Goal: Information Seeking & Learning: Learn about a topic

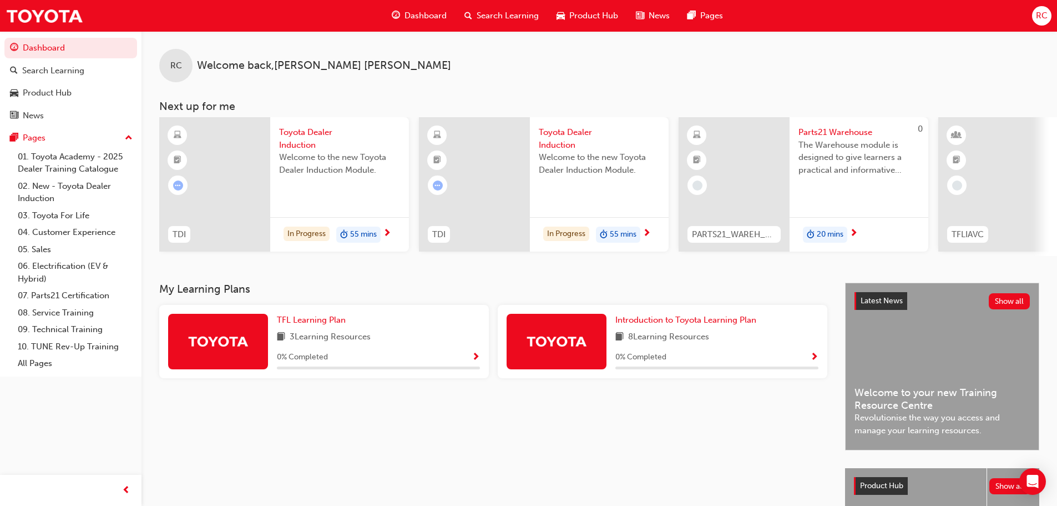
click at [302, 145] on span "Toyota Dealer Induction" at bounding box center [339, 138] width 121 height 25
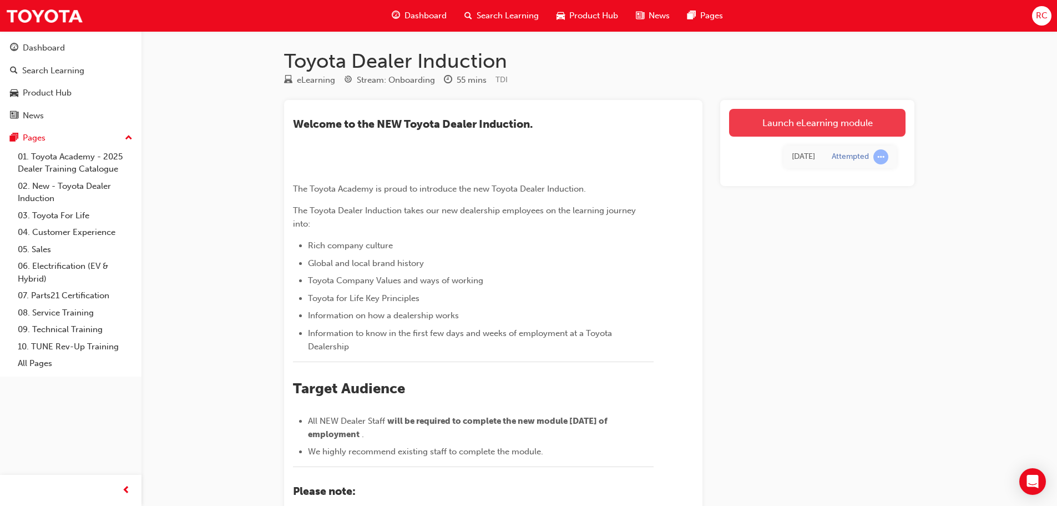
click at [808, 119] on link "Launch eLearning module" at bounding box center [817, 123] width 176 height 28
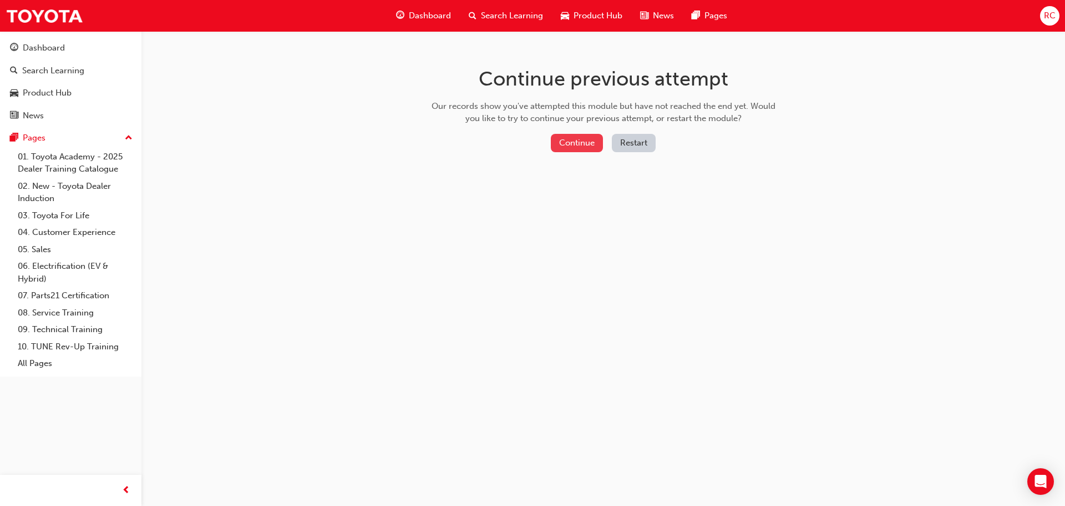
click at [567, 139] on button "Continue" at bounding box center [577, 143] width 52 height 18
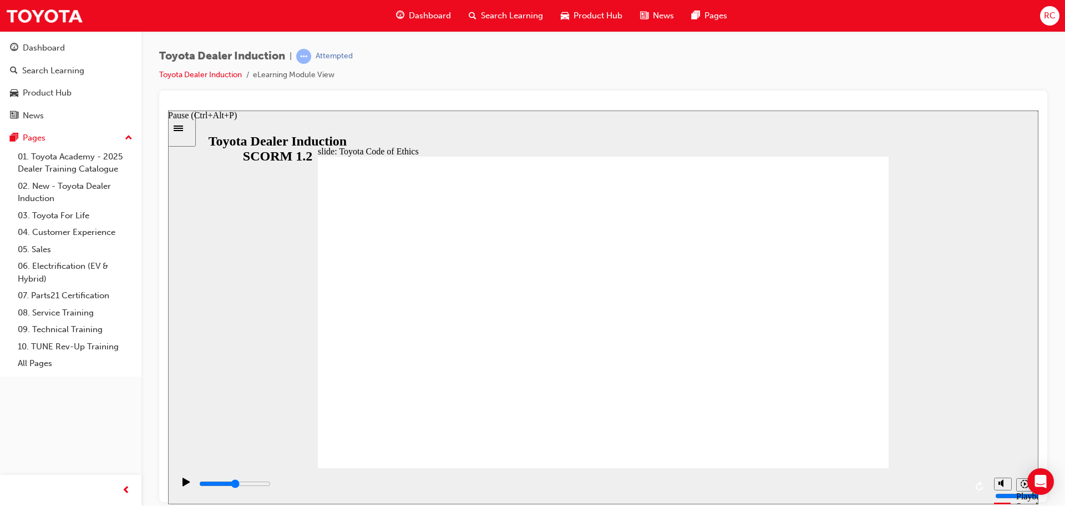
click at [179, 487] on div "Pause (Ctrl+Alt+P)" at bounding box center [186, 486] width 19 height 19
click at [978, 487] on icon "Replay (Ctrl+Alt+R)" at bounding box center [980, 485] width 9 height 9
click at [183, 486] on icon "Pause (Ctrl+Alt+P)" at bounding box center [187, 481] width 8 height 9
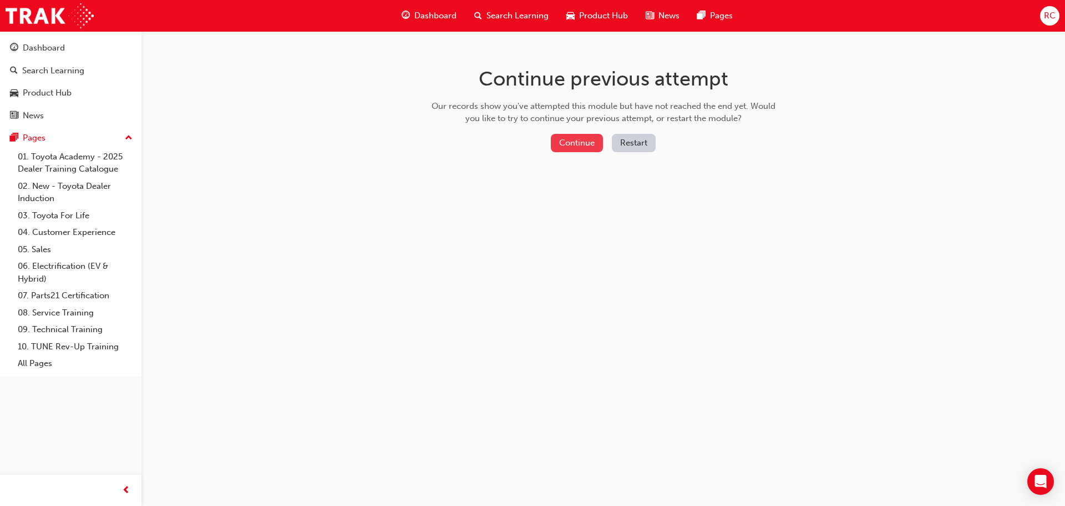
click at [585, 137] on button "Continue" at bounding box center [577, 143] width 52 height 18
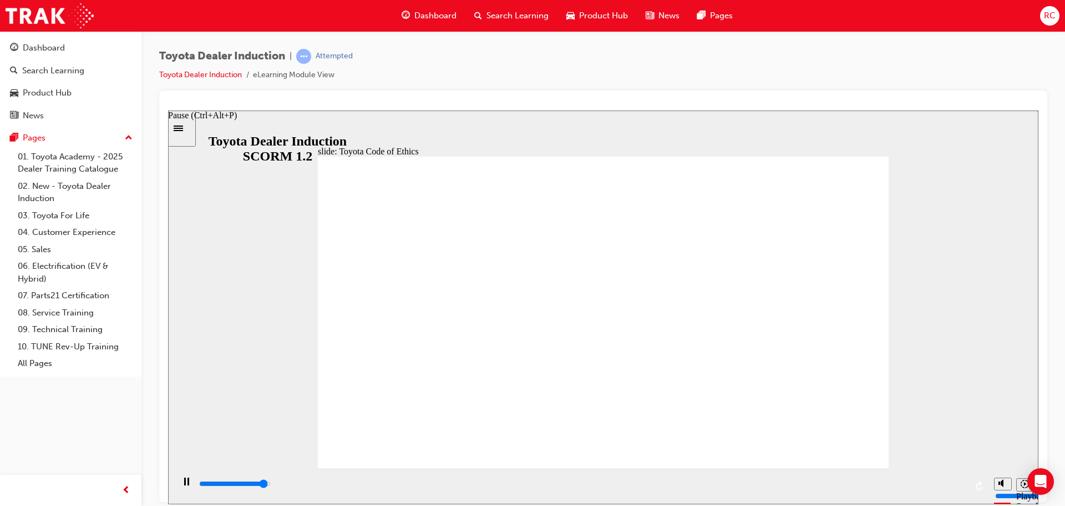
click at [184, 484] on icon "Pause (Ctrl+Alt+P)" at bounding box center [186, 481] width 5 height 8
click at [178, 487] on div "Play (Ctrl+Alt+P)" at bounding box center [186, 486] width 19 height 19
click at [188, 483] on rect "Pause (Ctrl+Alt+P)" at bounding box center [189, 481] width 2 height 8
click at [183, 483] on icon "Play (Ctrl+Alt+P)" at bounding box center [186, 481] width 7 height 8
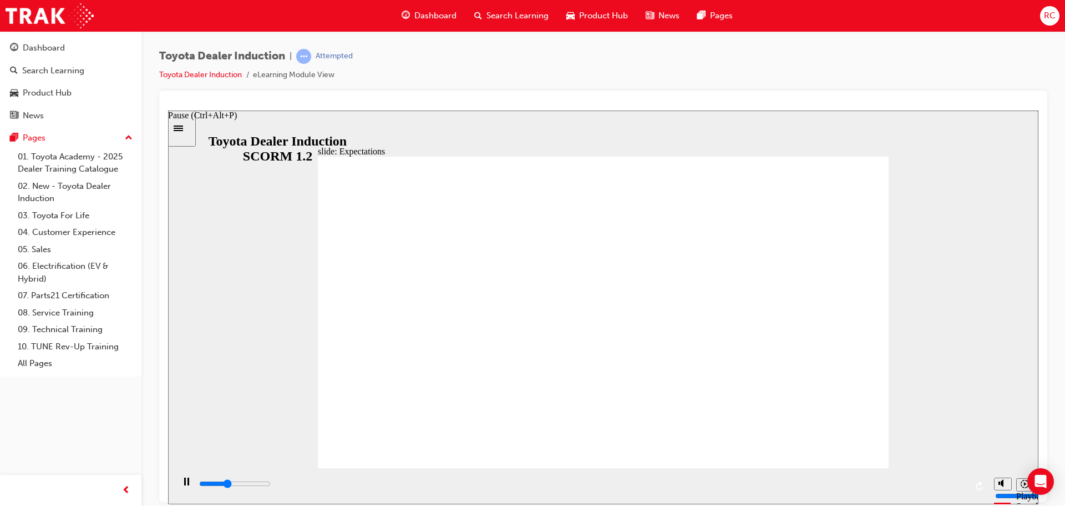
click at [180, 483] on div "Pause (Ctrl+Alt+P)" at bounding box center [186, 486] width 19 height 19
click at [183, 485] on icon "Play (Ctrl+Alt+P)" at bounding box center [186, 481] width 7 height 8
click at [188, 483] on rect "Pause (Ctrl+Alt+P)" at bounding box center [189, 481] width 2 height 8
click at [183, 485] on icon "Play (Ctrl+Alt+P)" at bounding box center [186, 481] width 7 height 8
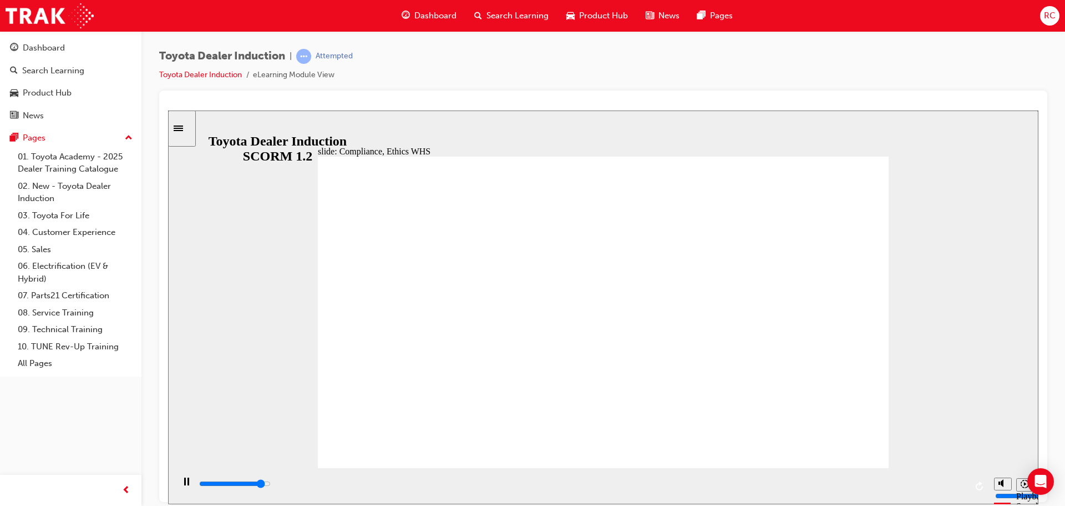
type input "7000"
checkbox input "true"
type input "8400"
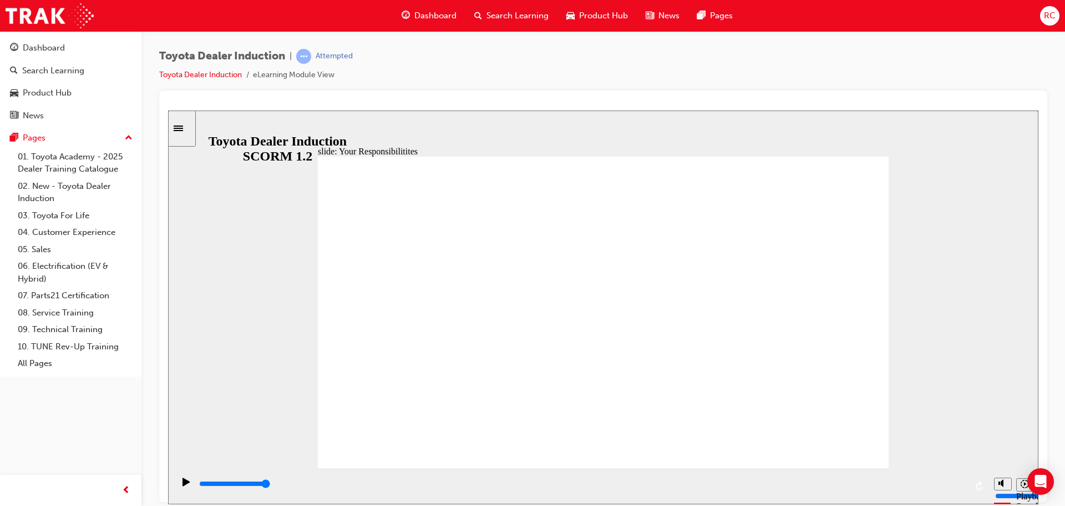
checkbox input "true"
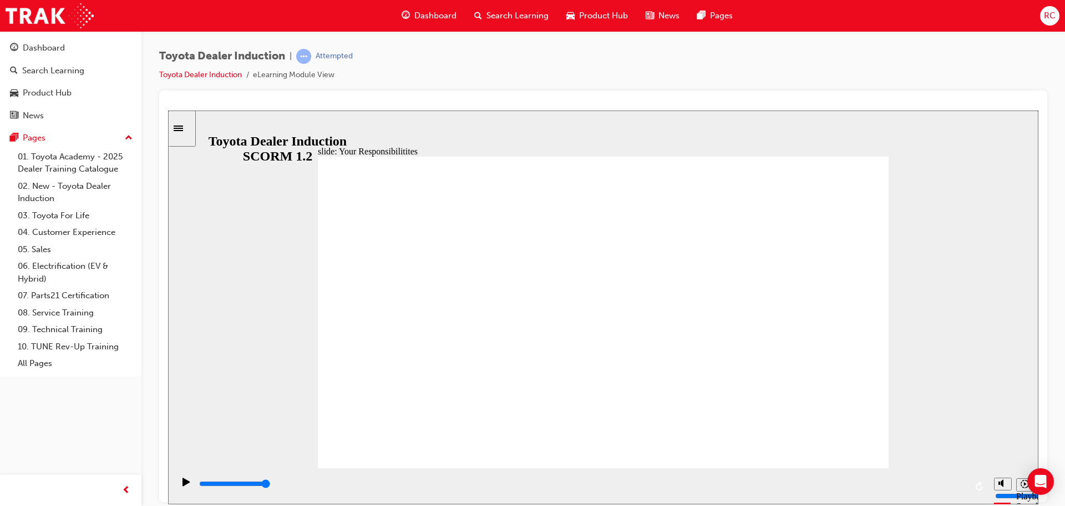
checkbox input "true"
drag, startPoint x: 717, startPoint y: 356, endPoint x: 711, endPoint y: 358, distance: 6.7
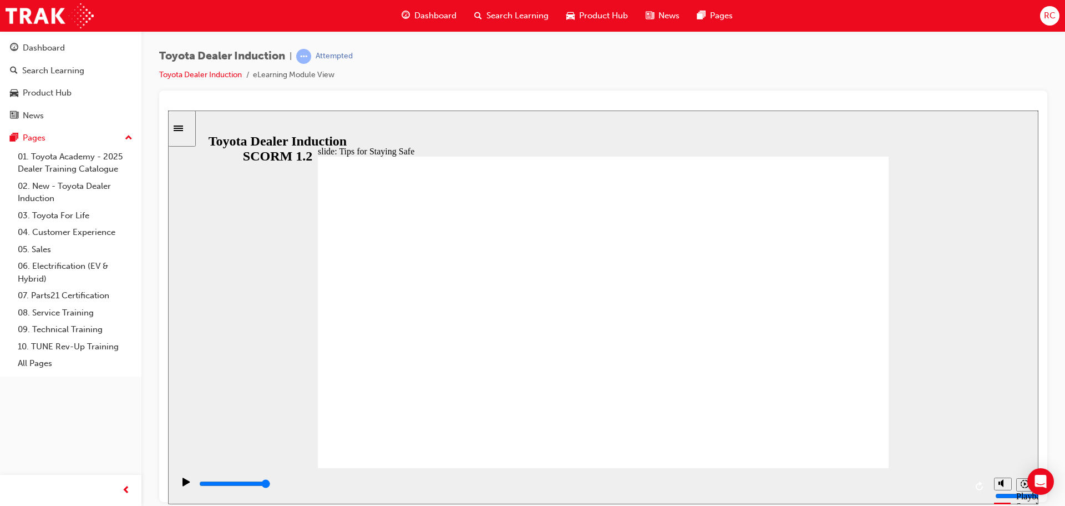
type input "5000"
checkbox input "true"
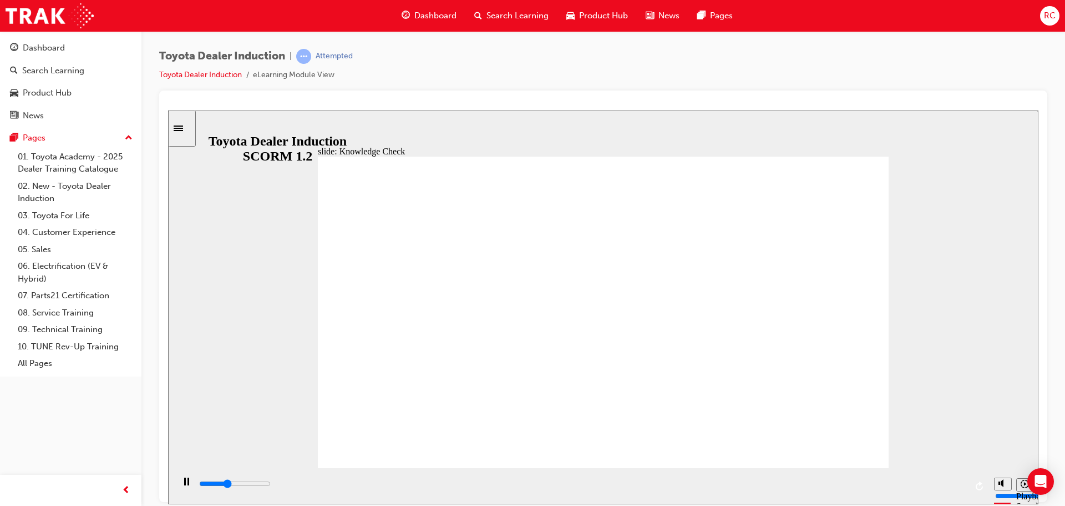
type input "1900"
checkbox input "true"
type input "2500"
checkbox input "true"
type input "3200"
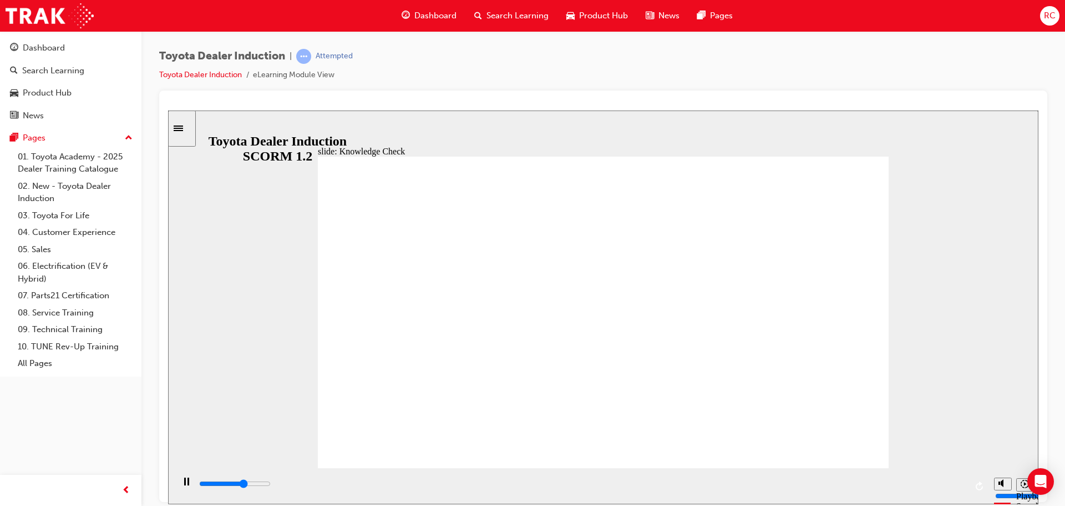
checkbox input "true"
type input "3900"
checkbox input "true"
type input "4800"
checkbox input "true"
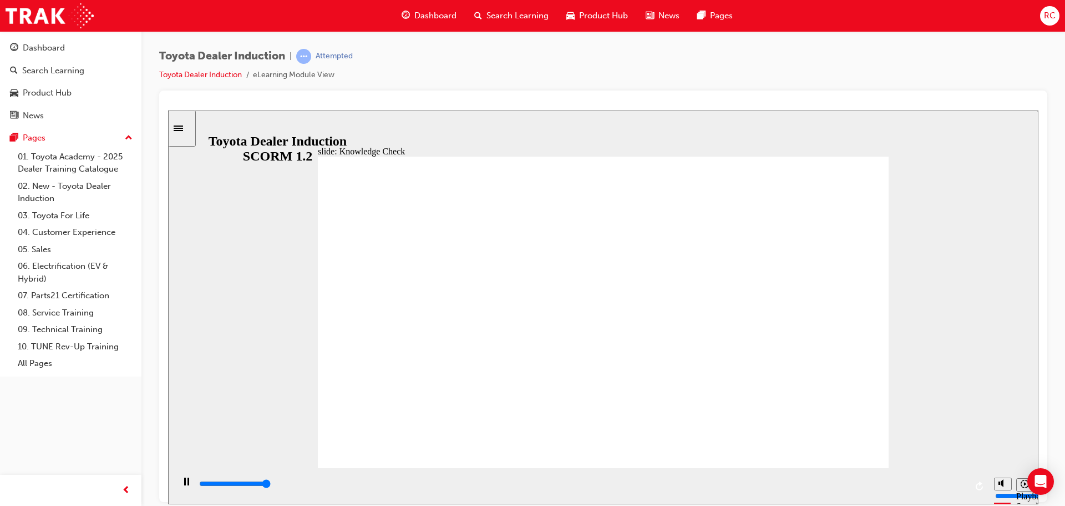
type input "5000"
checkbox input "true"
type input "5000"
radio input "true"
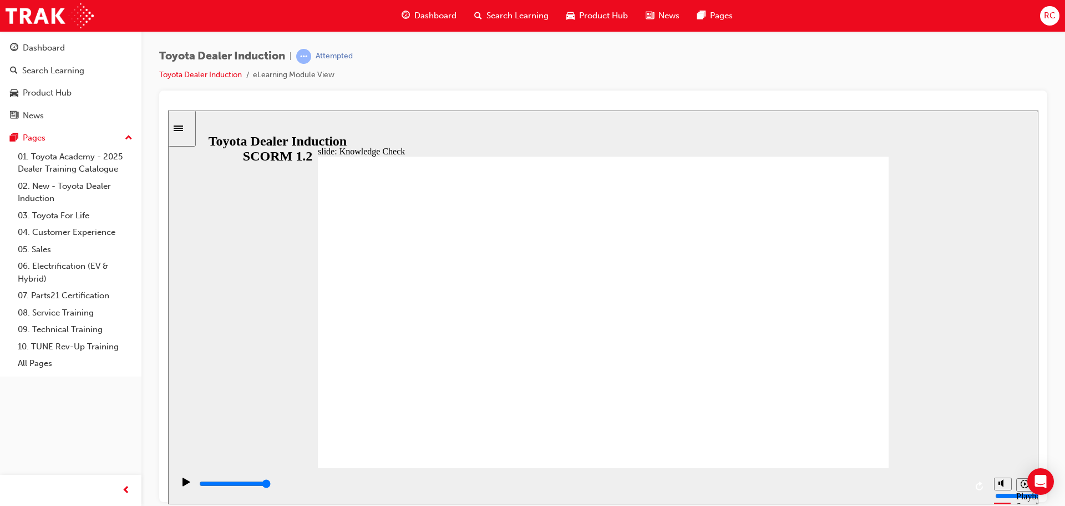
type input "3500"
checkbox input "true"
type input "5000"
checkbox input "true"
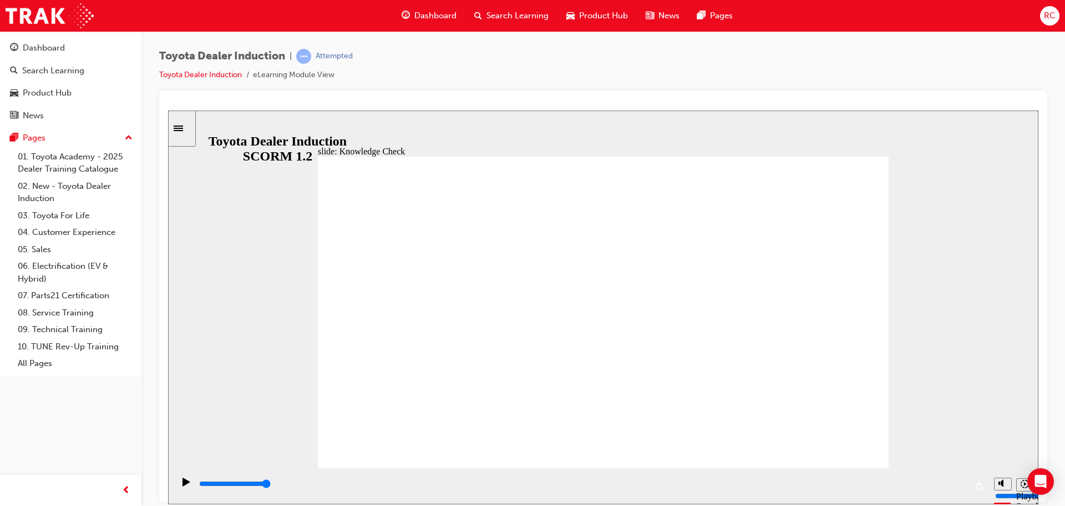
checkbox input "true"
type input "5000"
checkbox input "true"
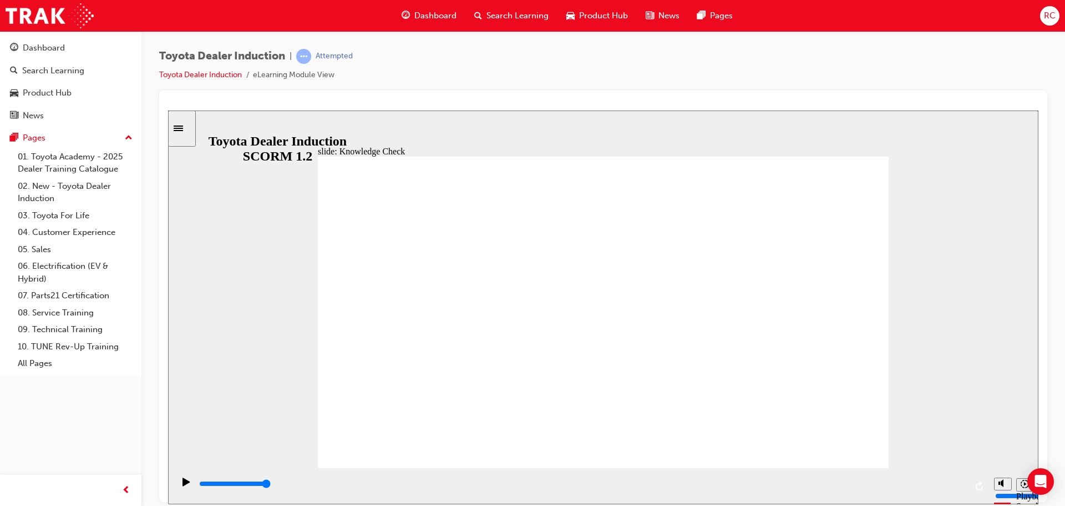
drag, startPoint x: 504, startPoint y: 371, endPoint x: 502, endPoint y: 404, distance: 33.4
checkbox input "true"
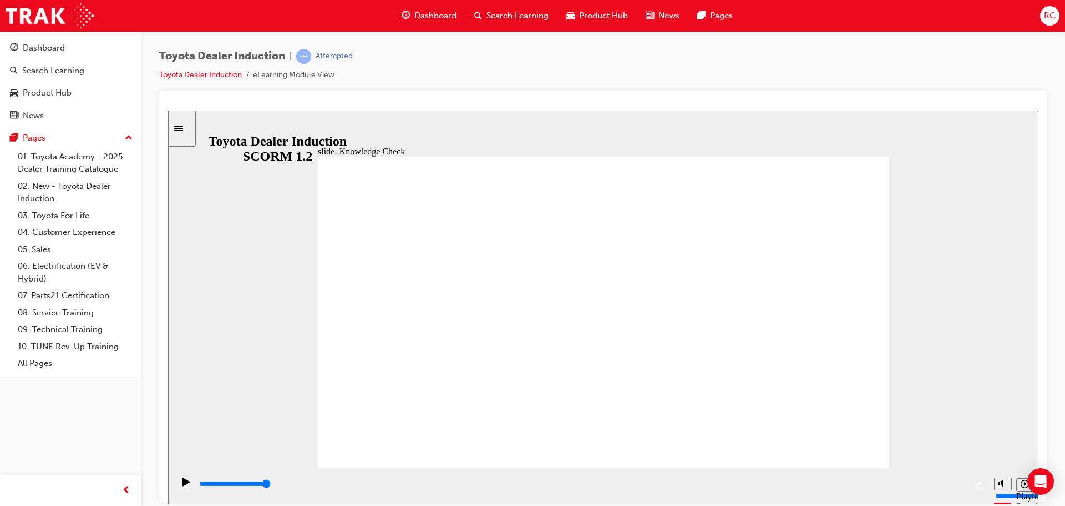
type input "9900"
click at [36, 48] on div "Dashboard" at bounding box center [44, 48] width 42 height 13
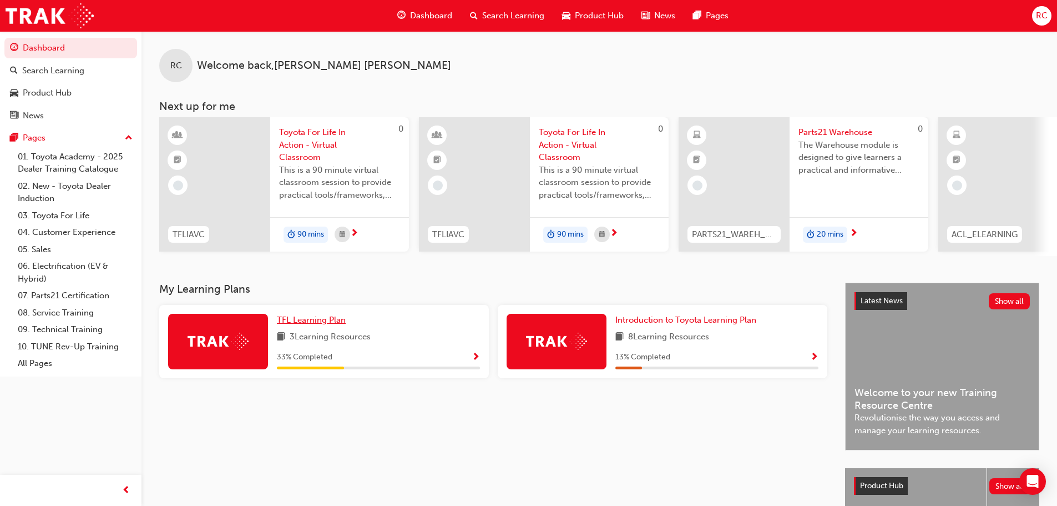
click at [323, 325] on span "TFL Learning Plan" at bounding box center [311, 320] width 69 height 10
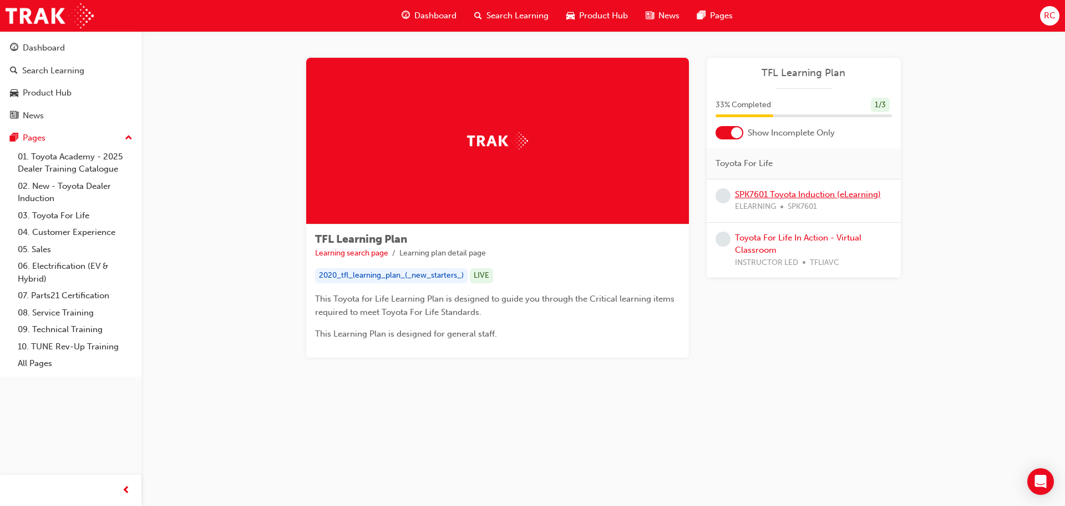
click at [750, 194] on link "SPK7601 Toyota Induction (eLearning)" at bounding box center [808, 194] width 146 height 10
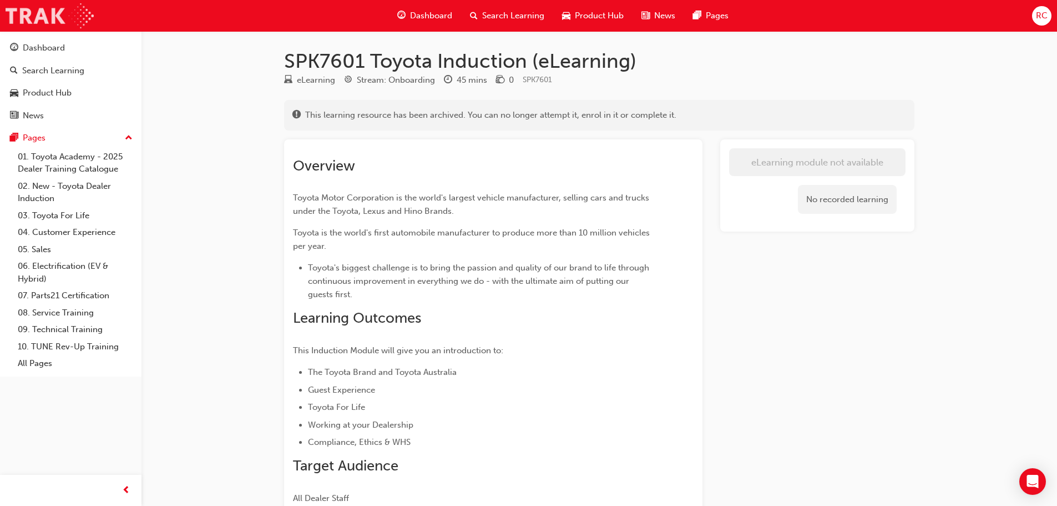
click at [35, 7] on img at bounding box center [50, 15] width 88 height 25
